Goal: Task Accomplishment & Management: Manage account settings

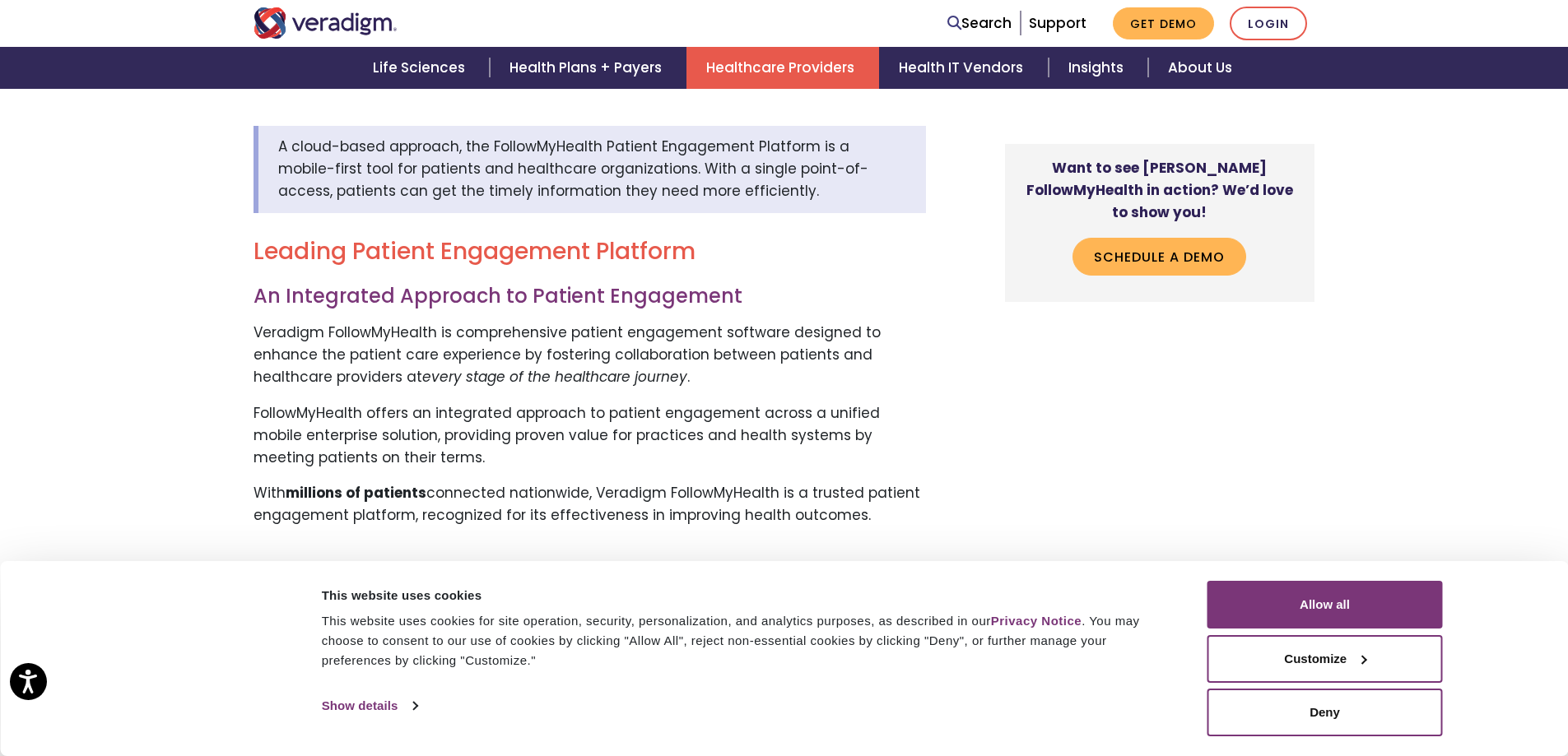
scroll to position [576, 0]
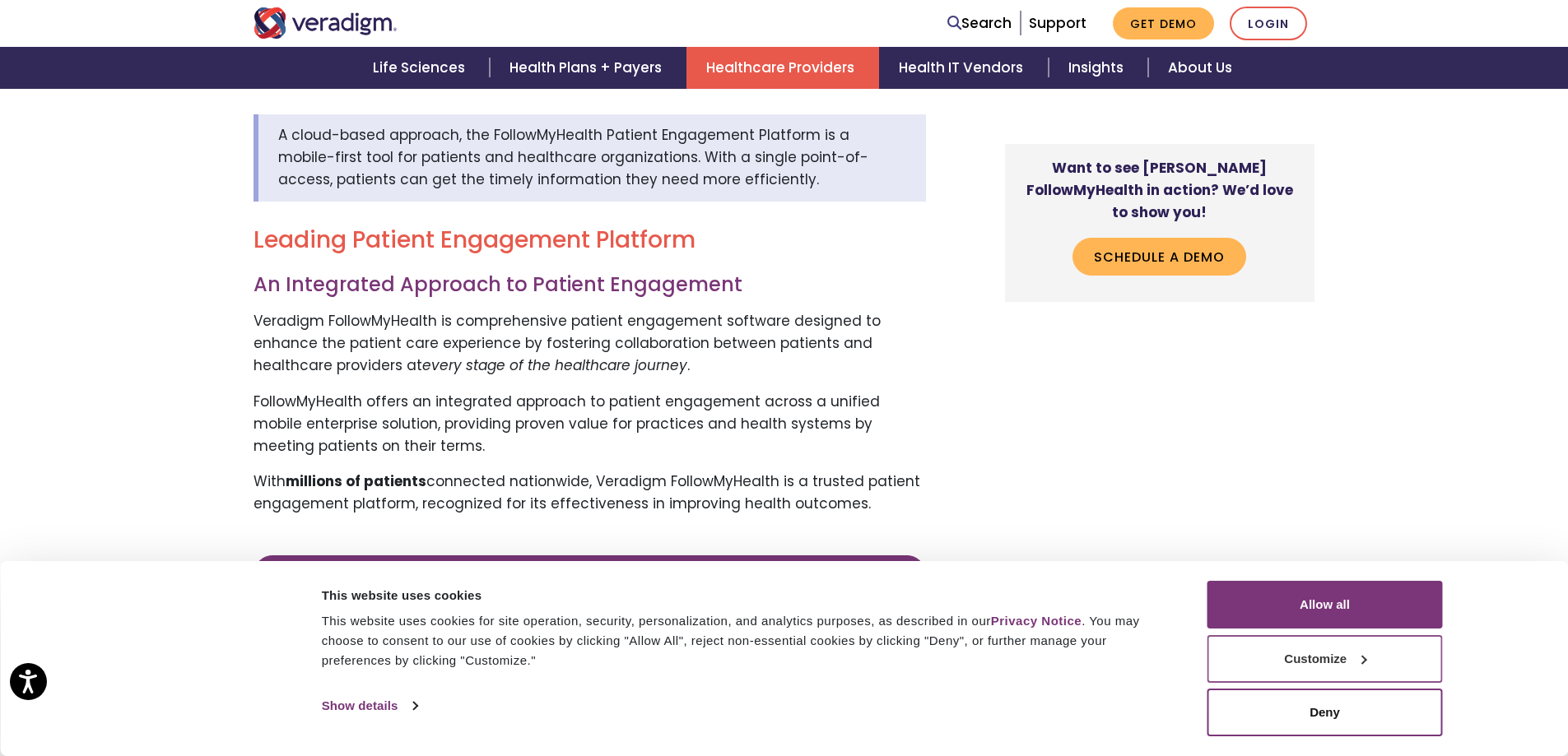
click at [1241, 663] on button "Customize" at bounding box center [1325, 658] width 236 height 48
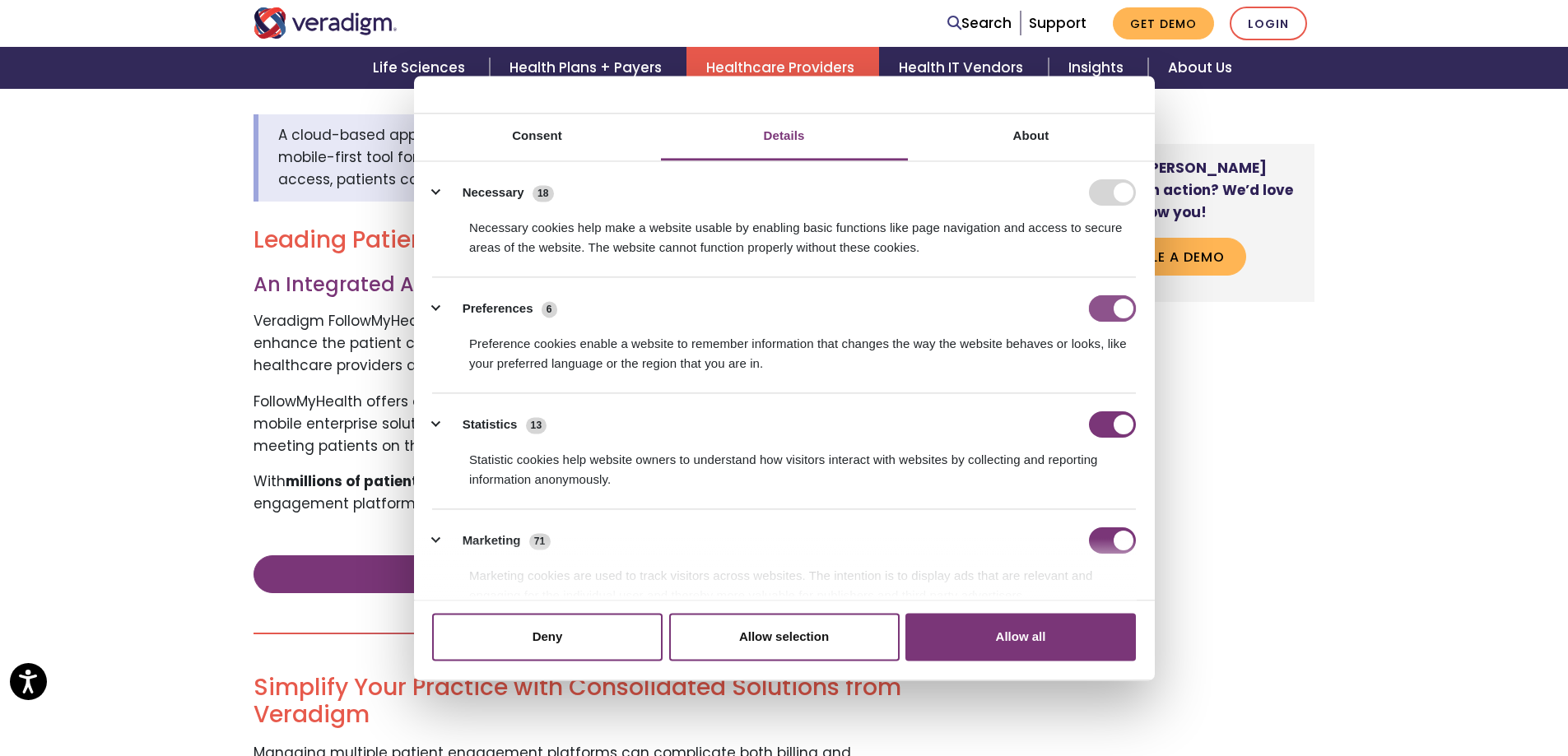
click at [1110, 308] on input "Preferences" at bounding box center [1112, 308] width 47 height 26
checkbox input "false"
click at [1101, 423] on input "Statistics" at bounding box center [1112, 424] width 47 height 26
checkbox input "false"
click at [1110, 526] on li "Marketing 71 Marketing cookies are used to track visitors across websites. The …" at bounding box center [784, 568] width 703 height 116
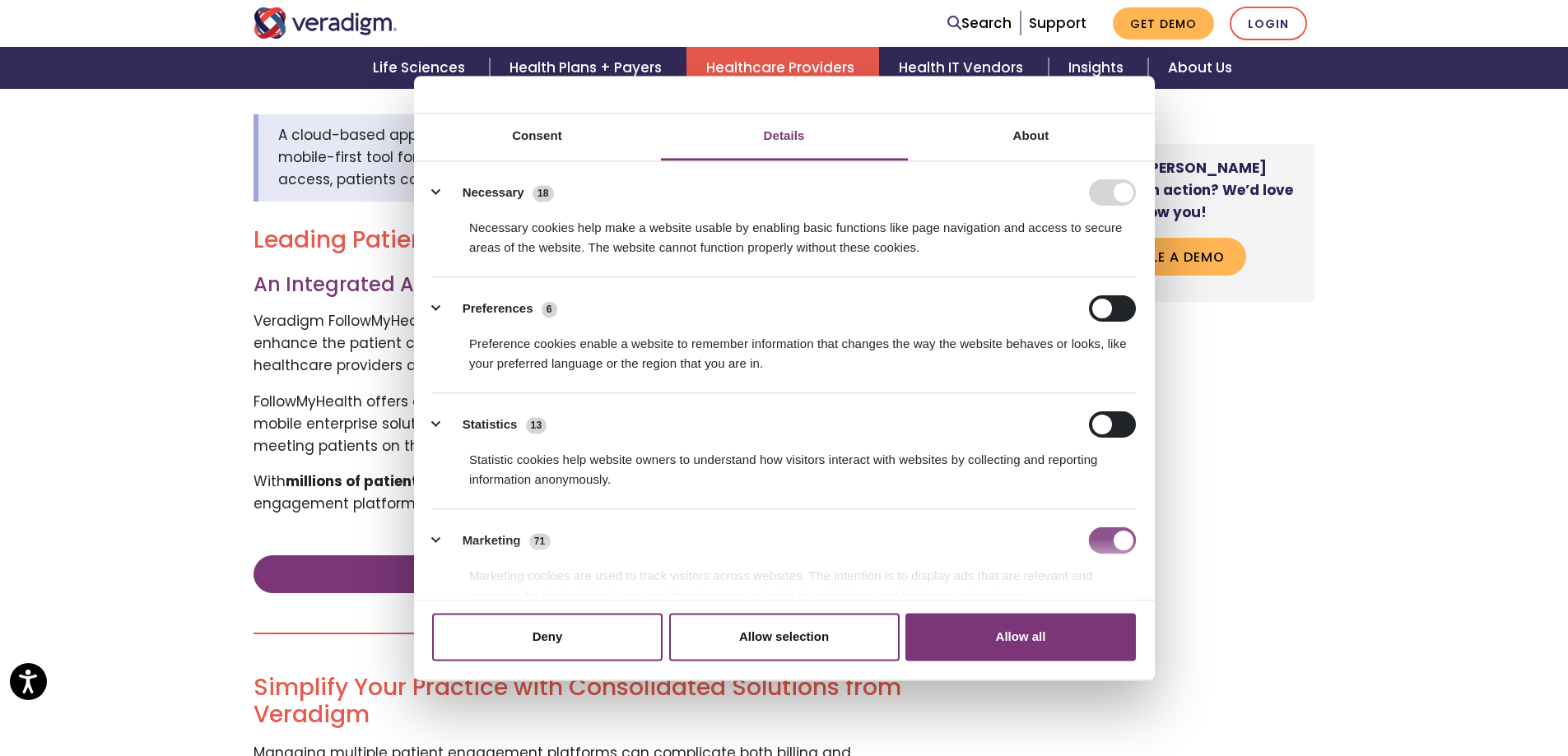
click at [1105, 535] on input "Marketing" at bounding box center [1112, 540] width 47 height 26
checkbox input "false"
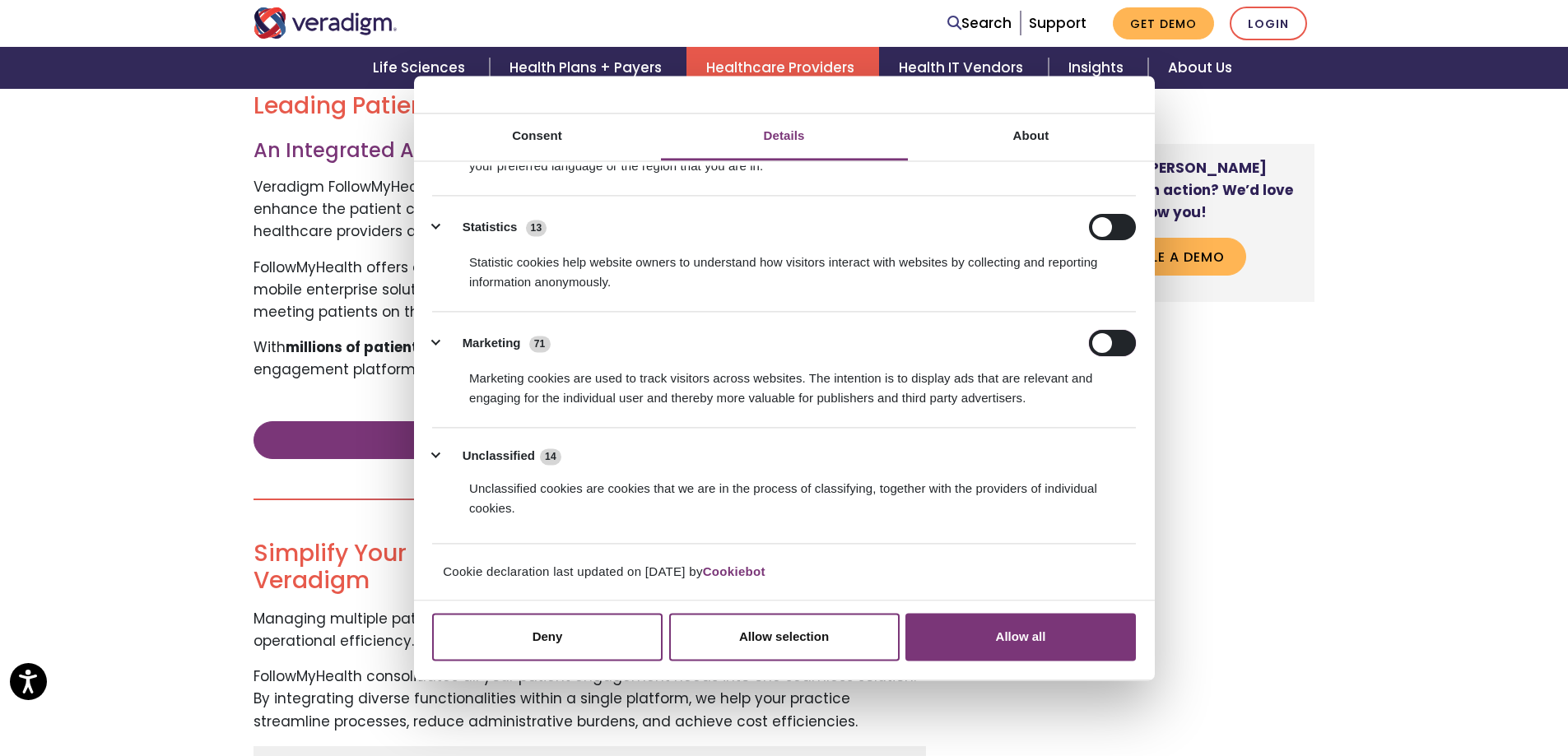
scroll to position [905, 0]
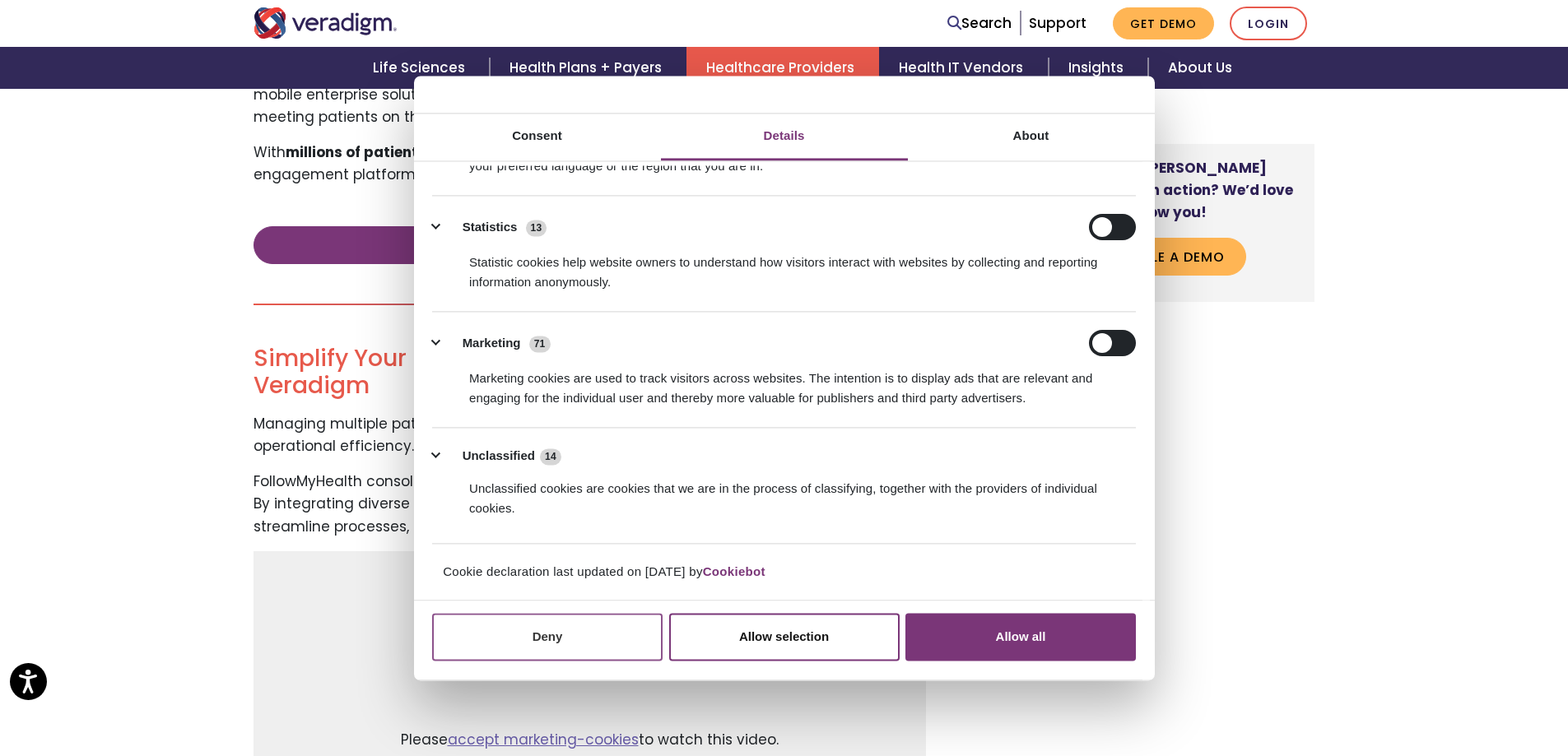
click at [627, 648] on button "Deny" at bounding box center [548, 637] width 230 height 48
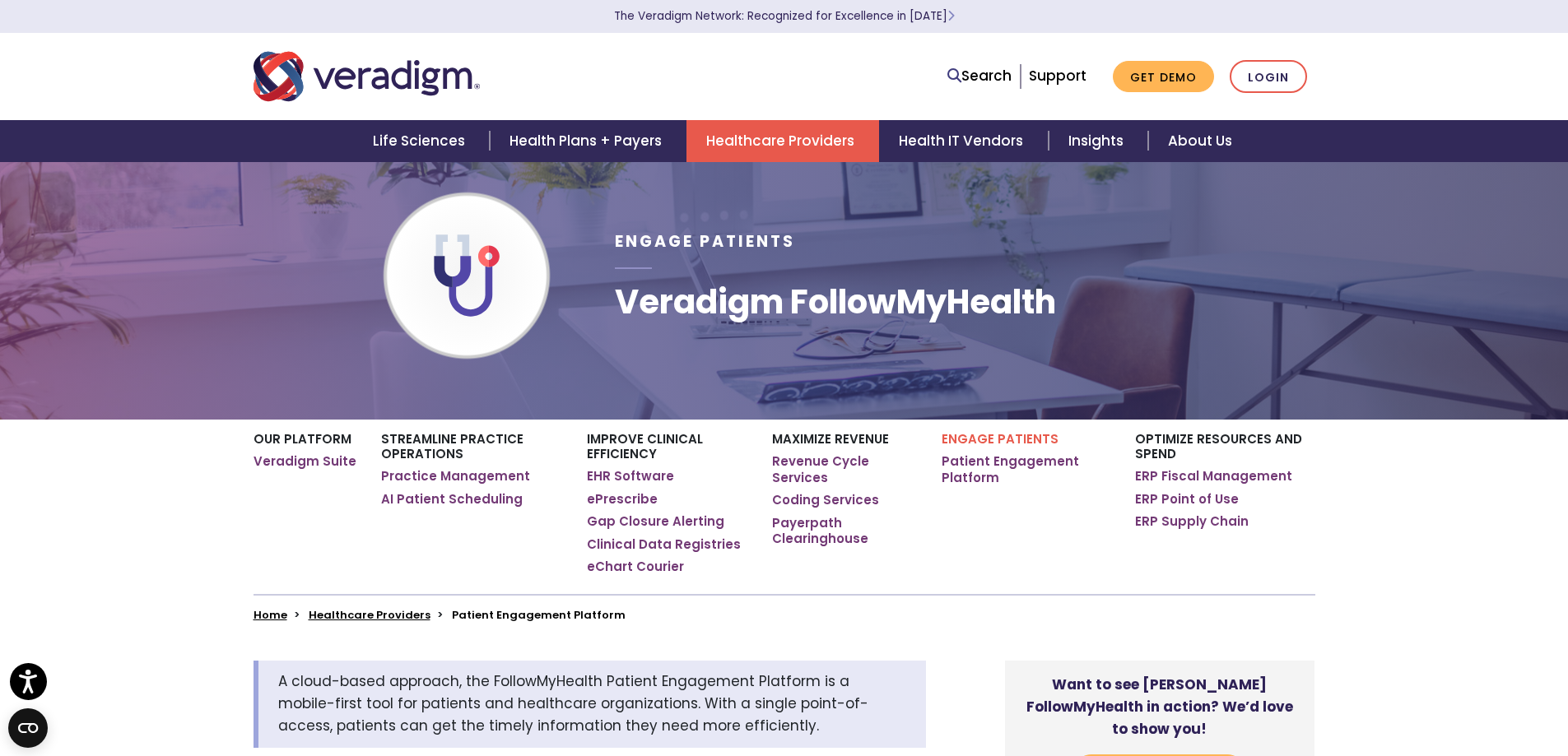
scroll to position [0, 0]
